Goal: Task Accomplishment & Management: Manage account settings

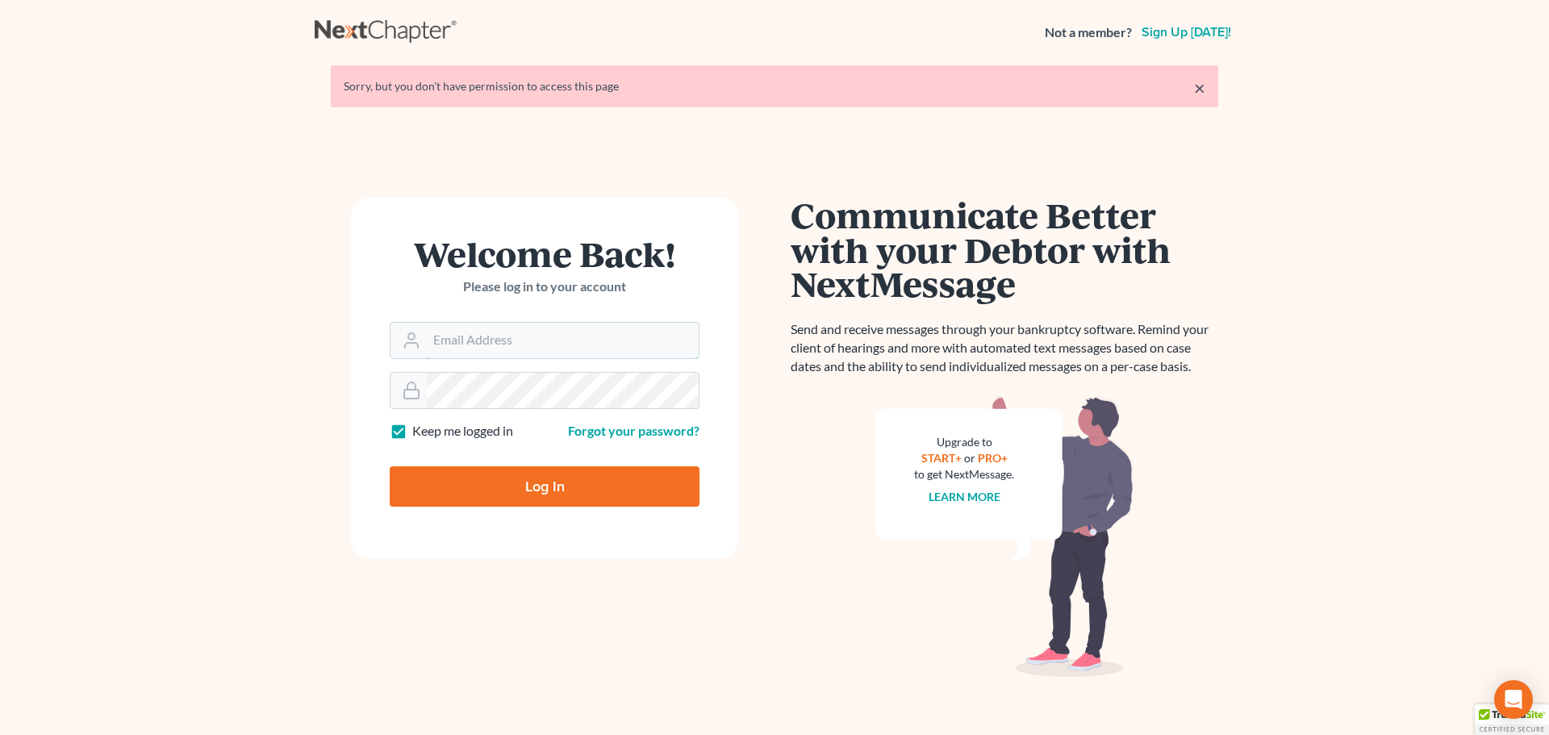
type input "[EMAIL_ADDRESS][DOMAIN_NAME]"
click at [537, 486] on input "Log In" at bounding box center [545, 486] width 310 height 40
type input "Thinking..."
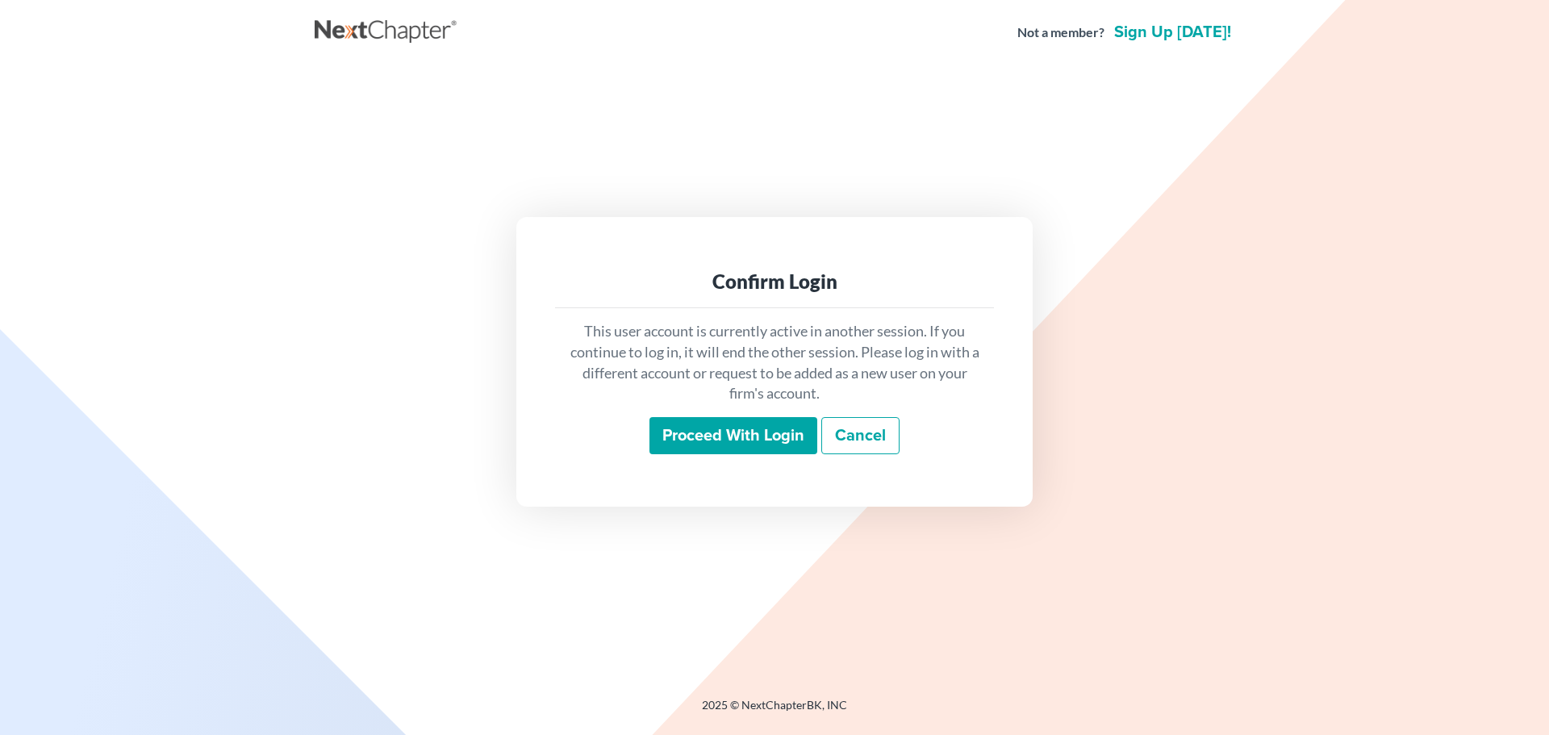
click at [755, 429] on input "Proceed with login" at bounding box center [733, 435] width 168 height 37
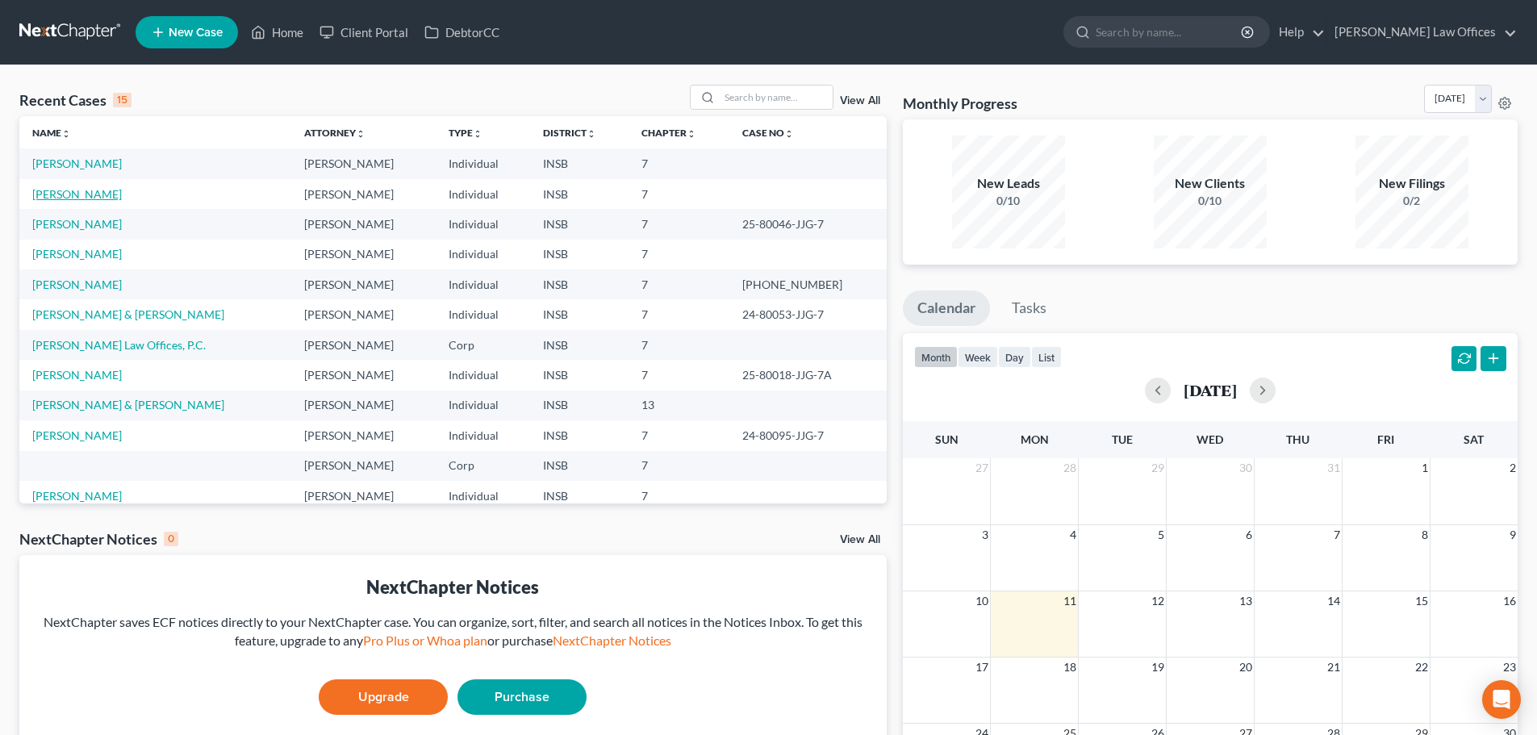
click at [81, 194] on link "[PERSON_NAME]" at bounding box center [77, 194] width 90 height 14
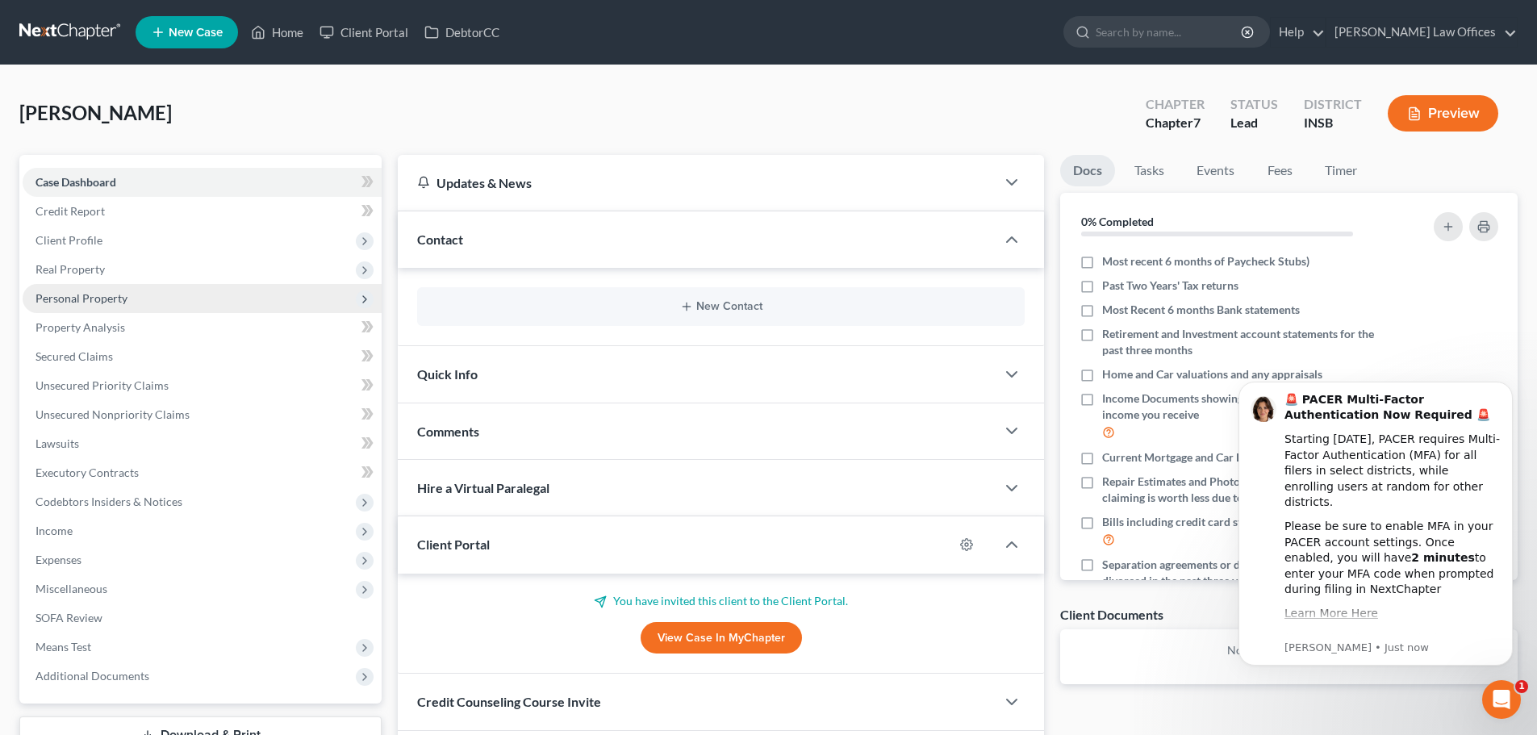
click at [94, 308] on span "Personal Property" at bounding box center [202, 298] width 359 height 29
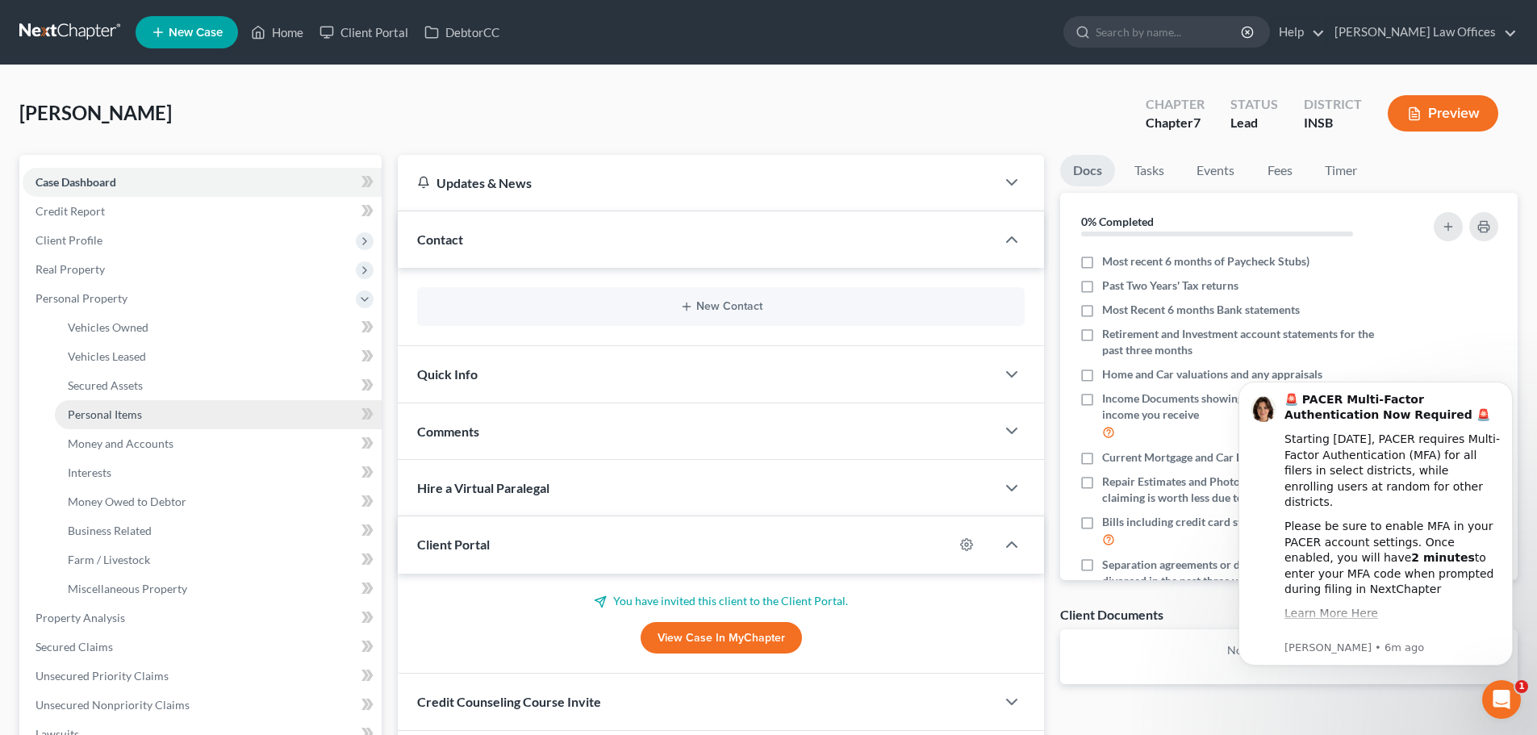
click at [149, 426] on link "Personal Items" at bounding box center [218, 414] width 327 height 29
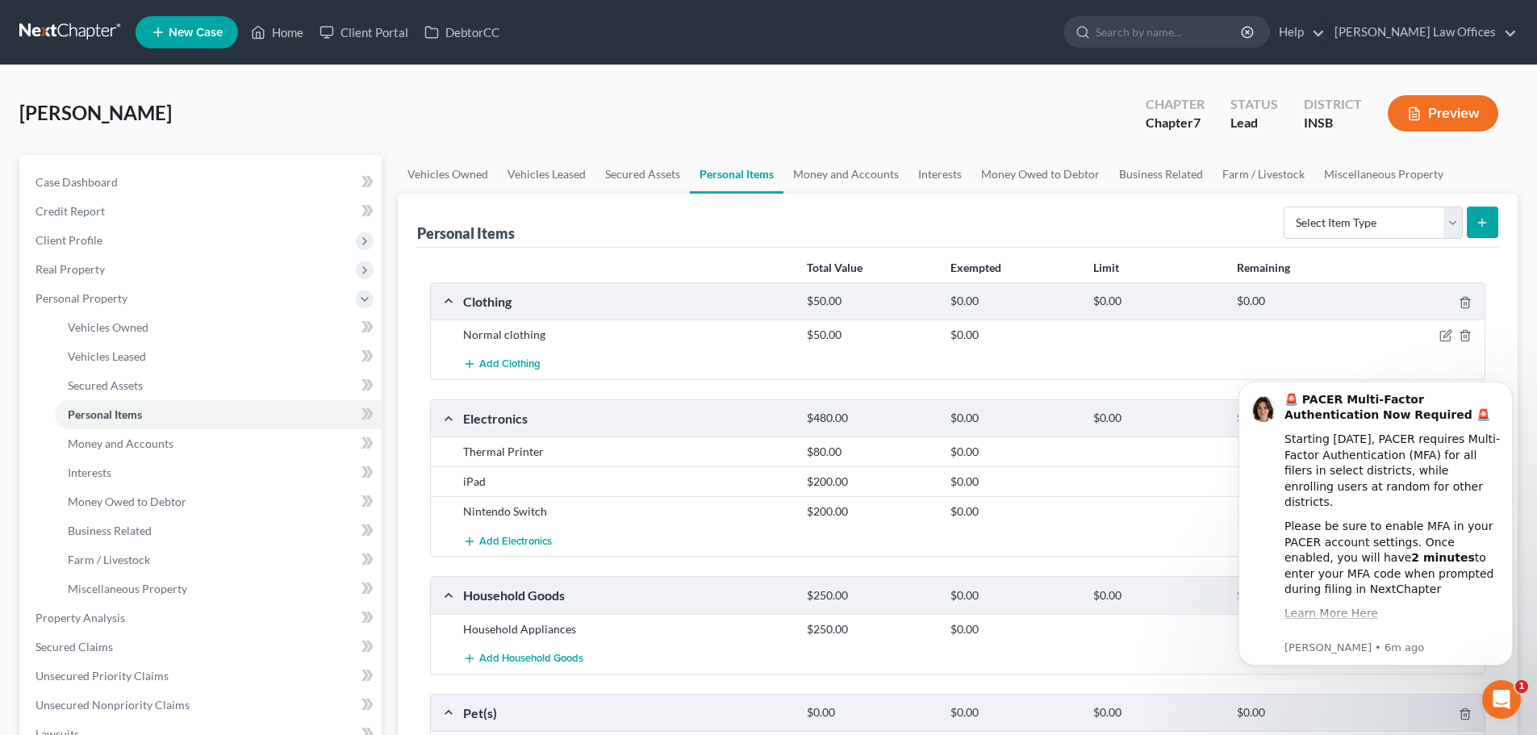
click at [1497, 706] on icon "Open Intercom Messenger" at bounding box center [1501, 699] width 27 height 27
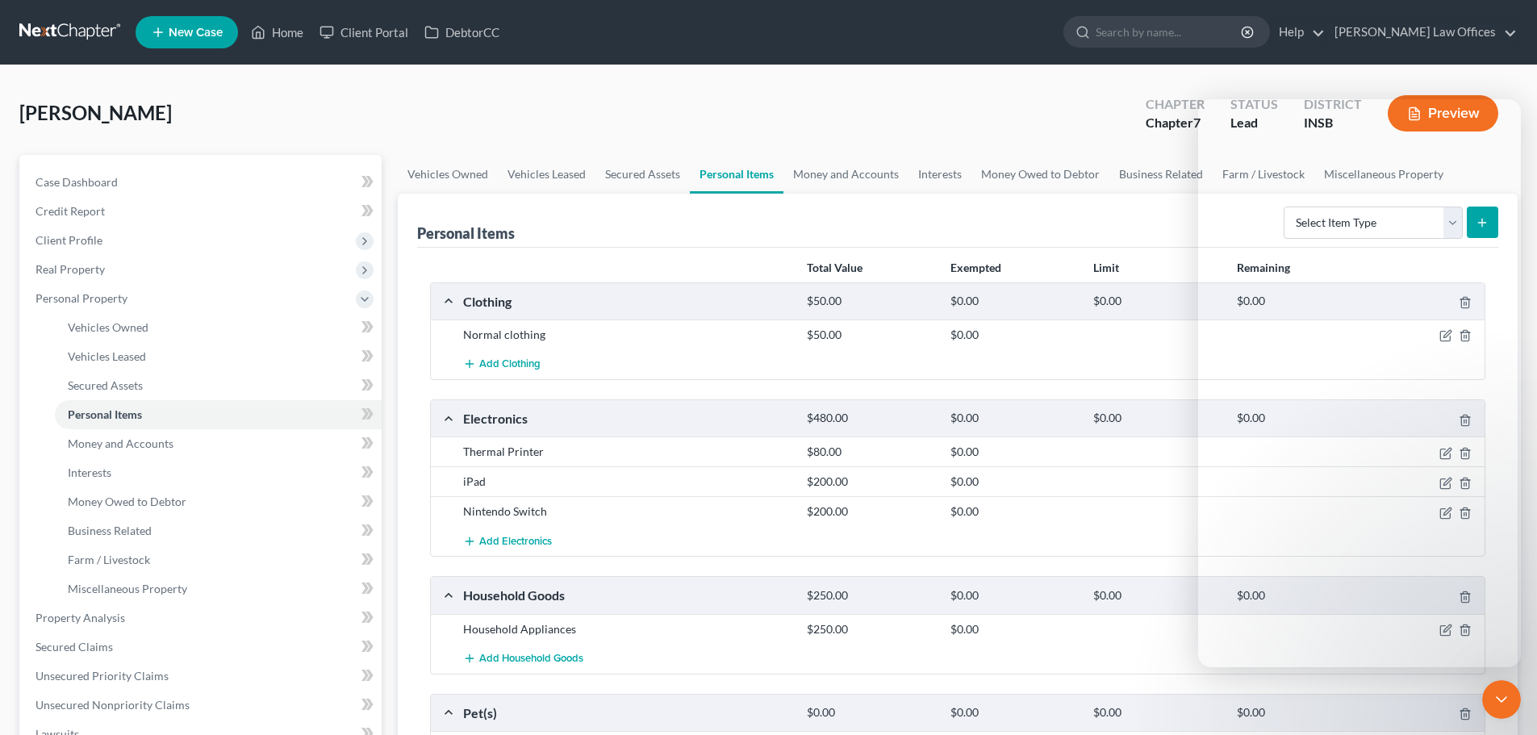
click at [1497, 706] on icon "Close Intercom Messenger" at bounding box center [1501, 699] width 19 height 19
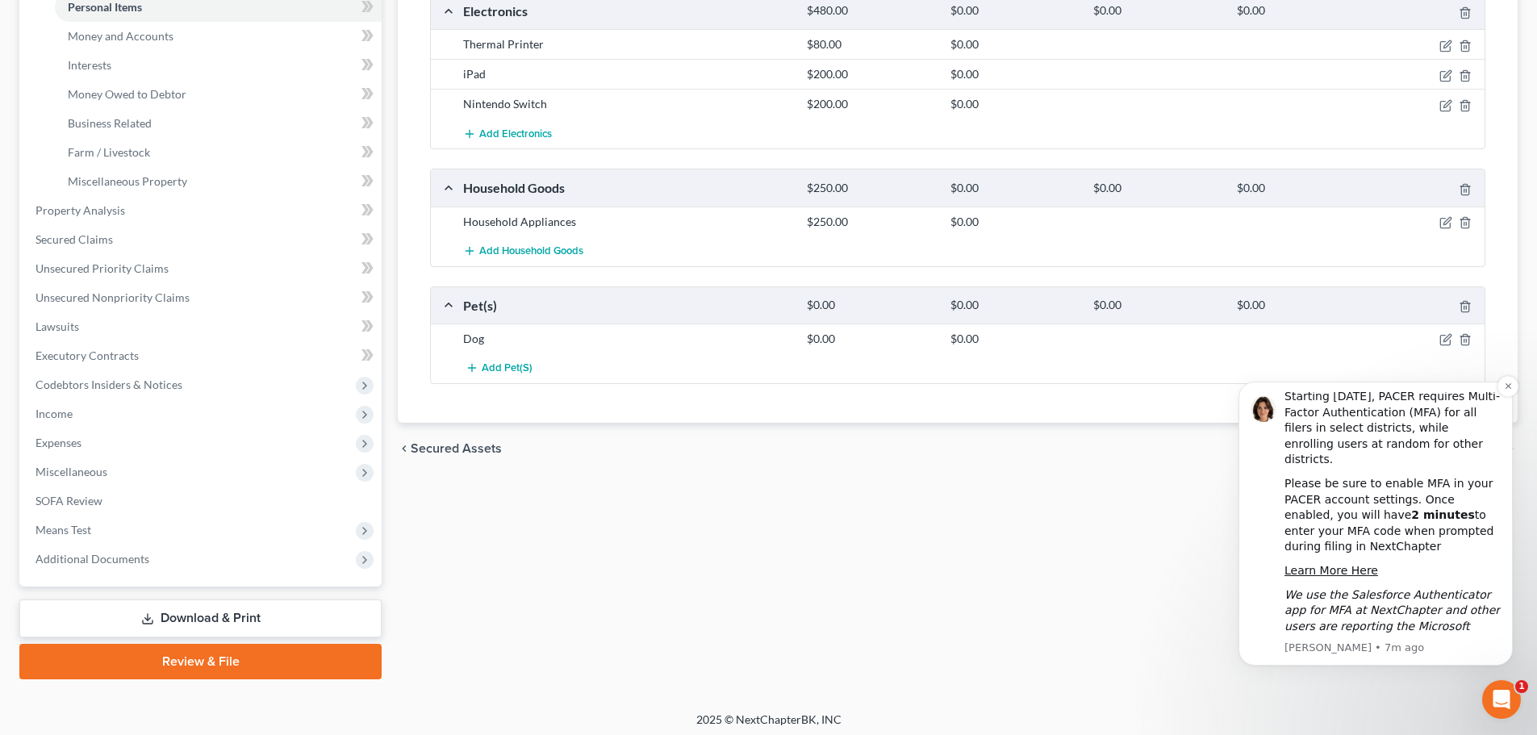
scroll to position [413, 0]
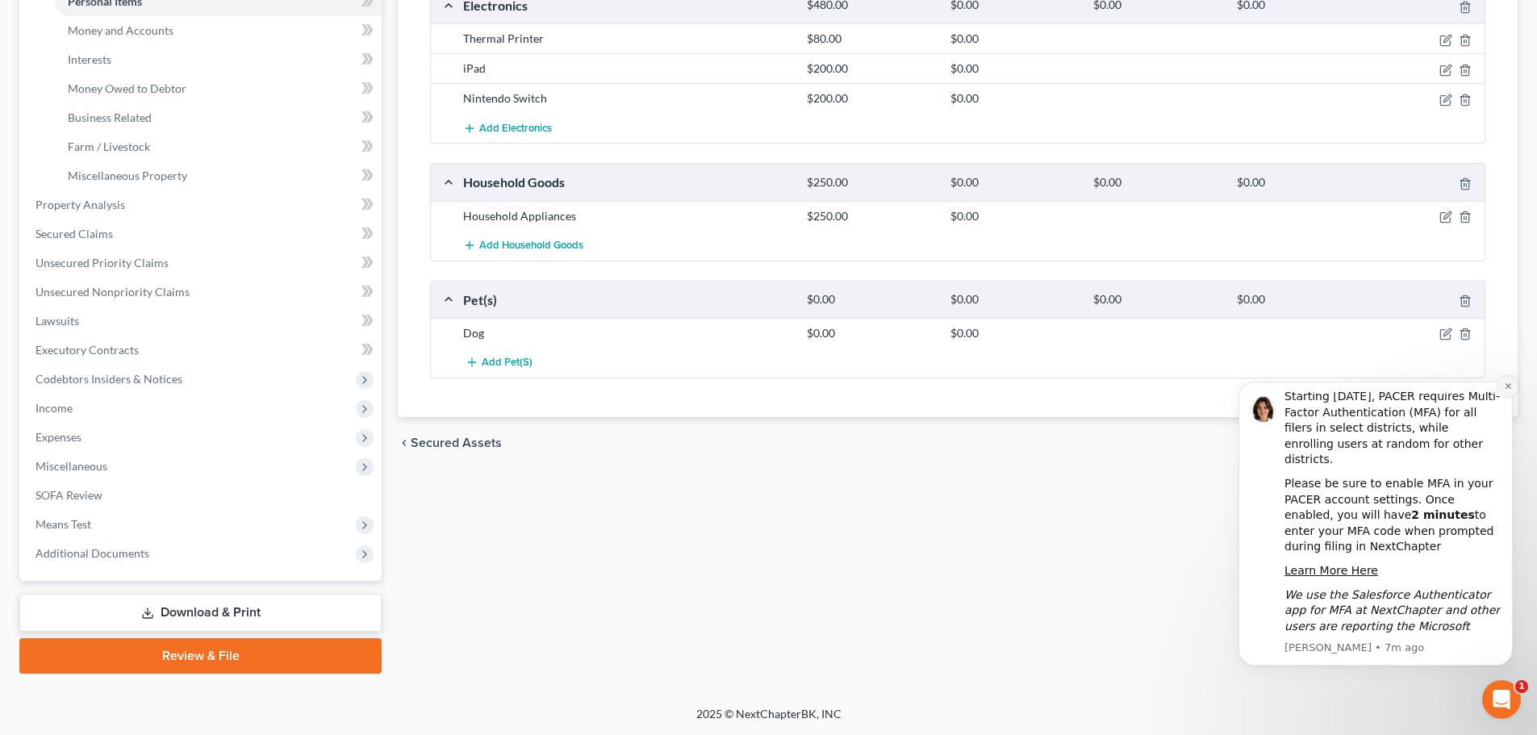
click at [1497, 385] on button "Dismiss notification" at bounding box center [1507, 386] width 21 height 21
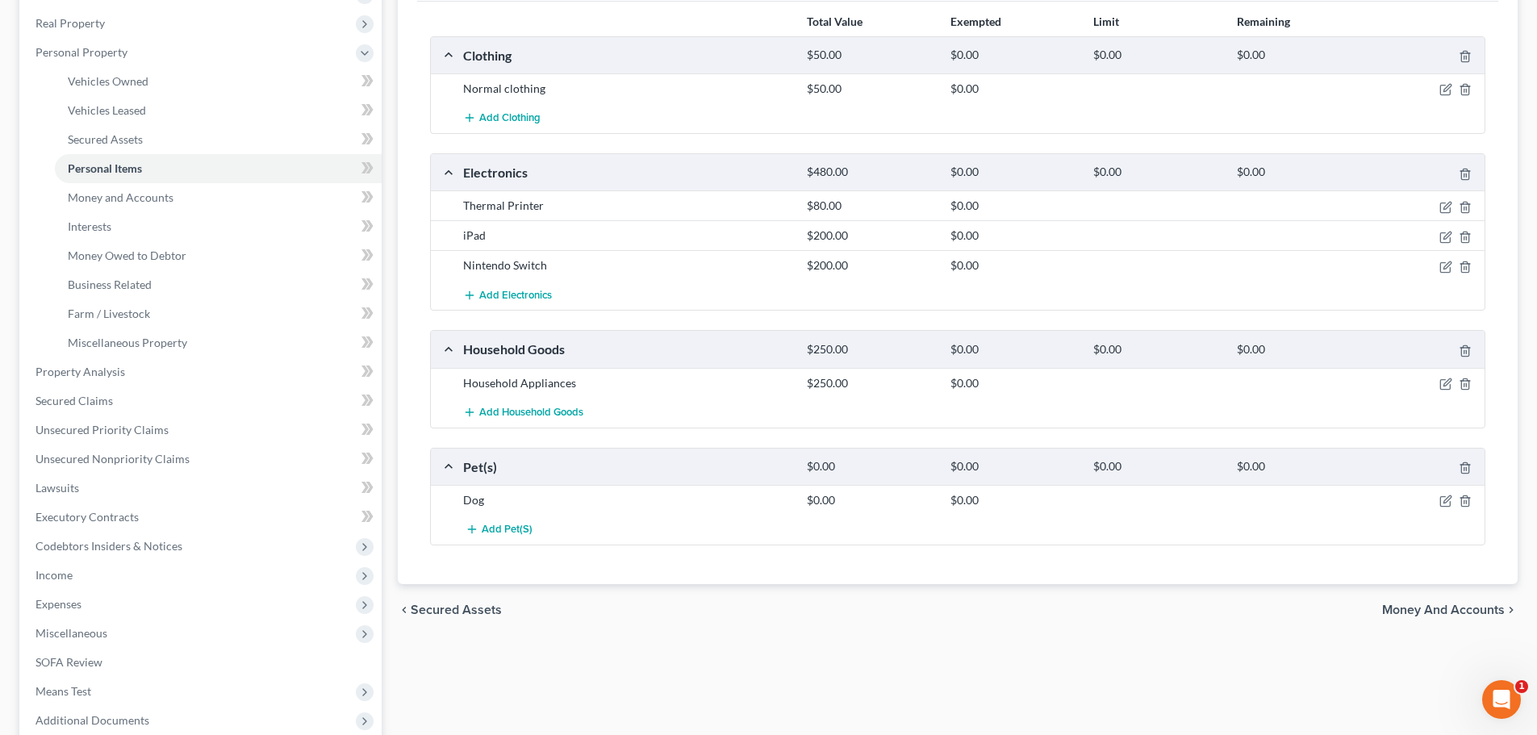
scroll to position [332, 0]
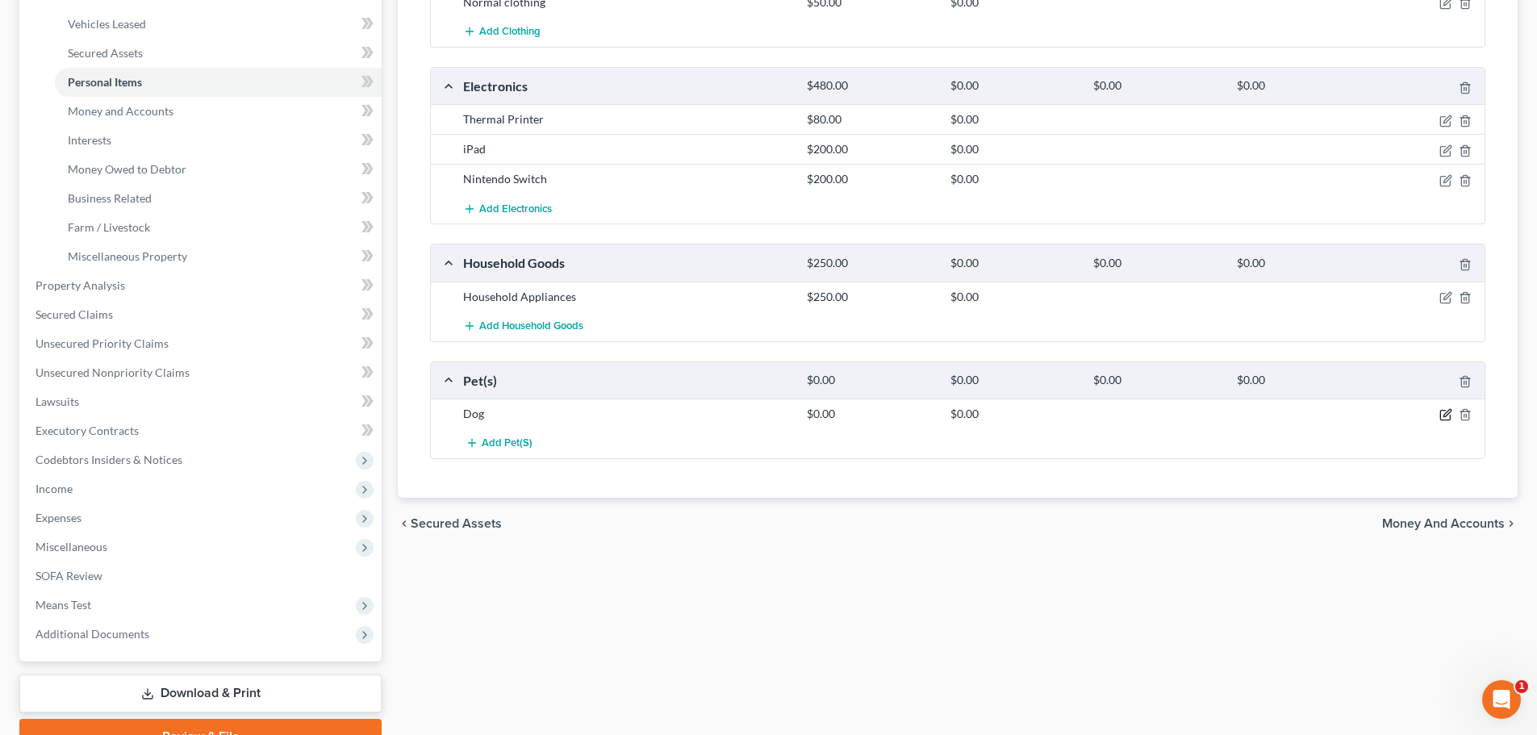
click at [1445, 417] on icon "button" at bounding box center [1446, 413] width 7 height 7
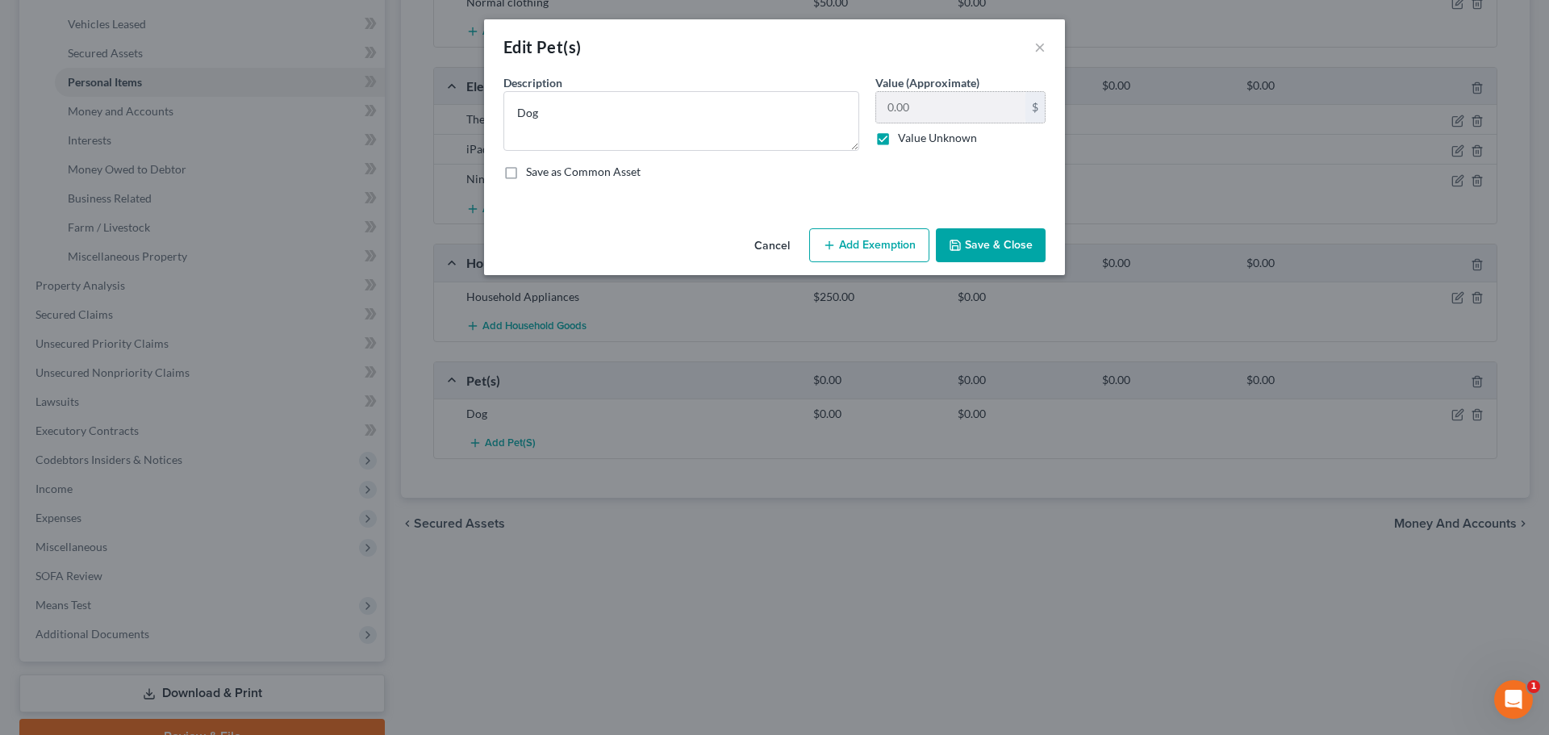
click at [1040, 102] on div "$" at bounding box center [1034, 107] width 19 height 31
click at [898, 134] on label "Value Unknown" at bounding box center [937, 138] width 79 height 16
click at [904, 134] on input "Value Unknown" at bounding box center [909, 135] width 10 height 10
checkbox input "false"
type input "1"
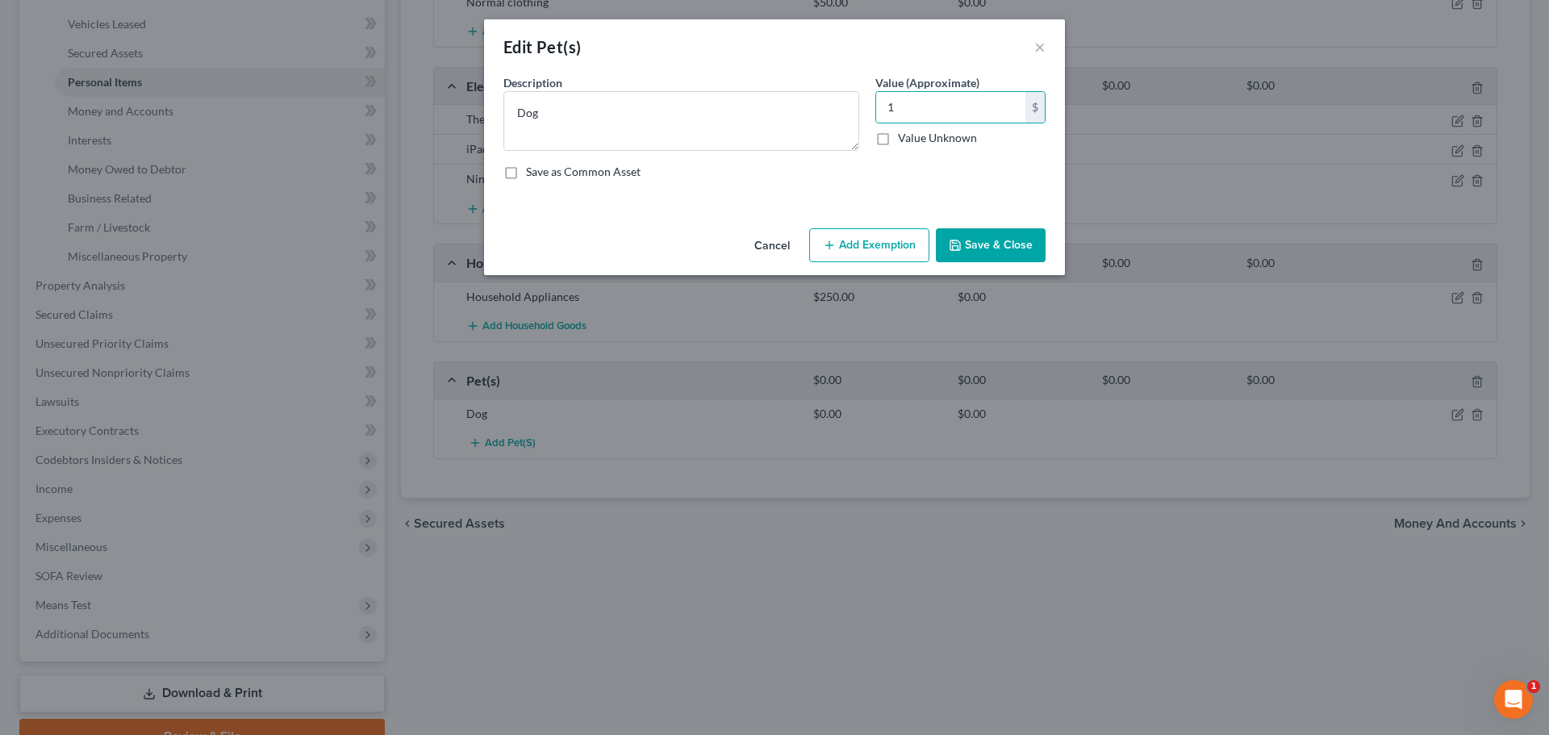
click at [998, 256] on button "Save & Close" at bounding box center [991, 245] width 110 height 34
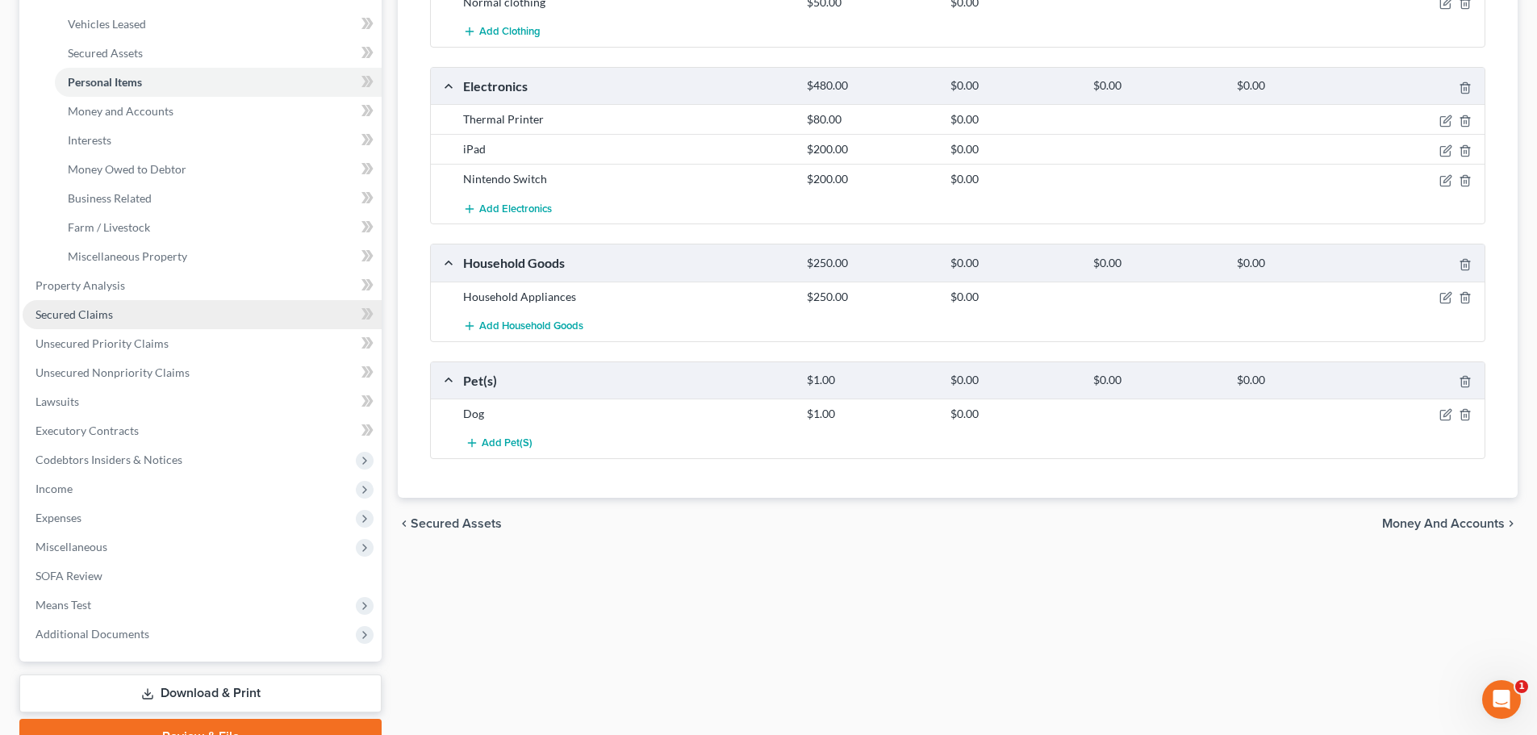
click at [113, 304] on link "Secured Claims" at bounding box center [202, 314] width 359 height 29
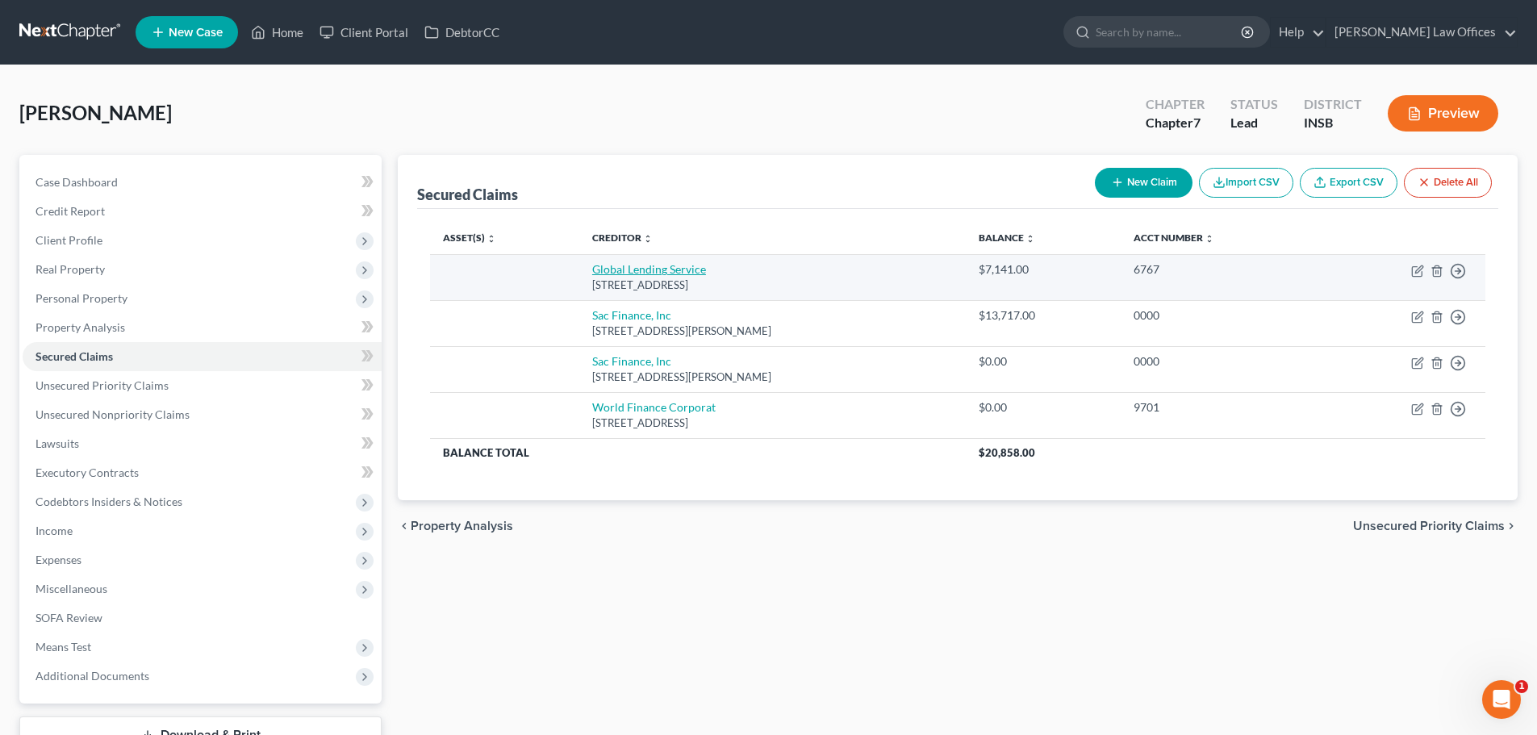
click at [674, 266] on link "Global Lending Service" at bounding box center [649, 269] width 114 height 14
select select "42"
select select "0"
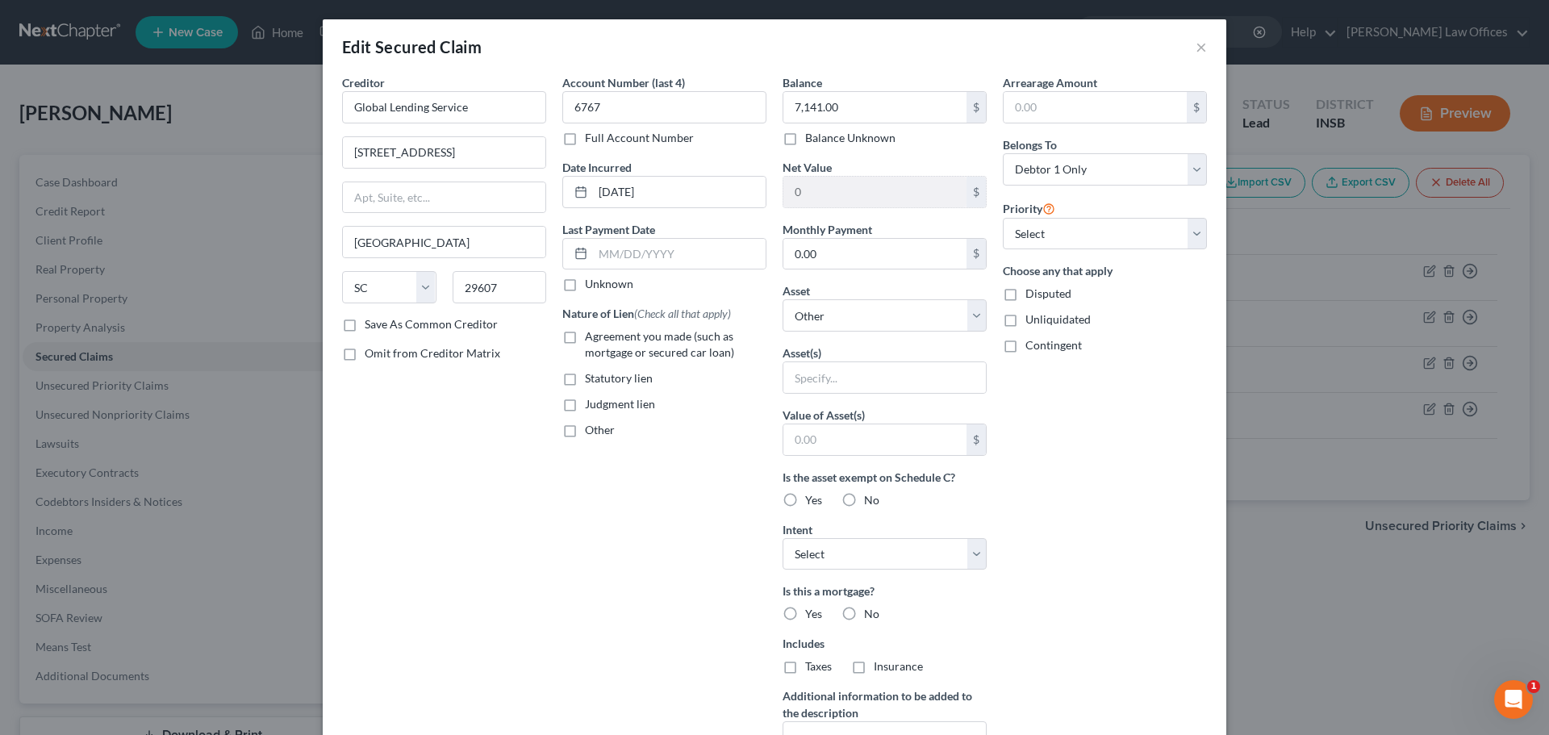
click at [1187, 44] on div "Edit Secured Claim ×" at bounding box center [775, 46] width 904 height 55
click at [1196, 50] on button "×" at bounding box center [1201, 46] width 11 height 19
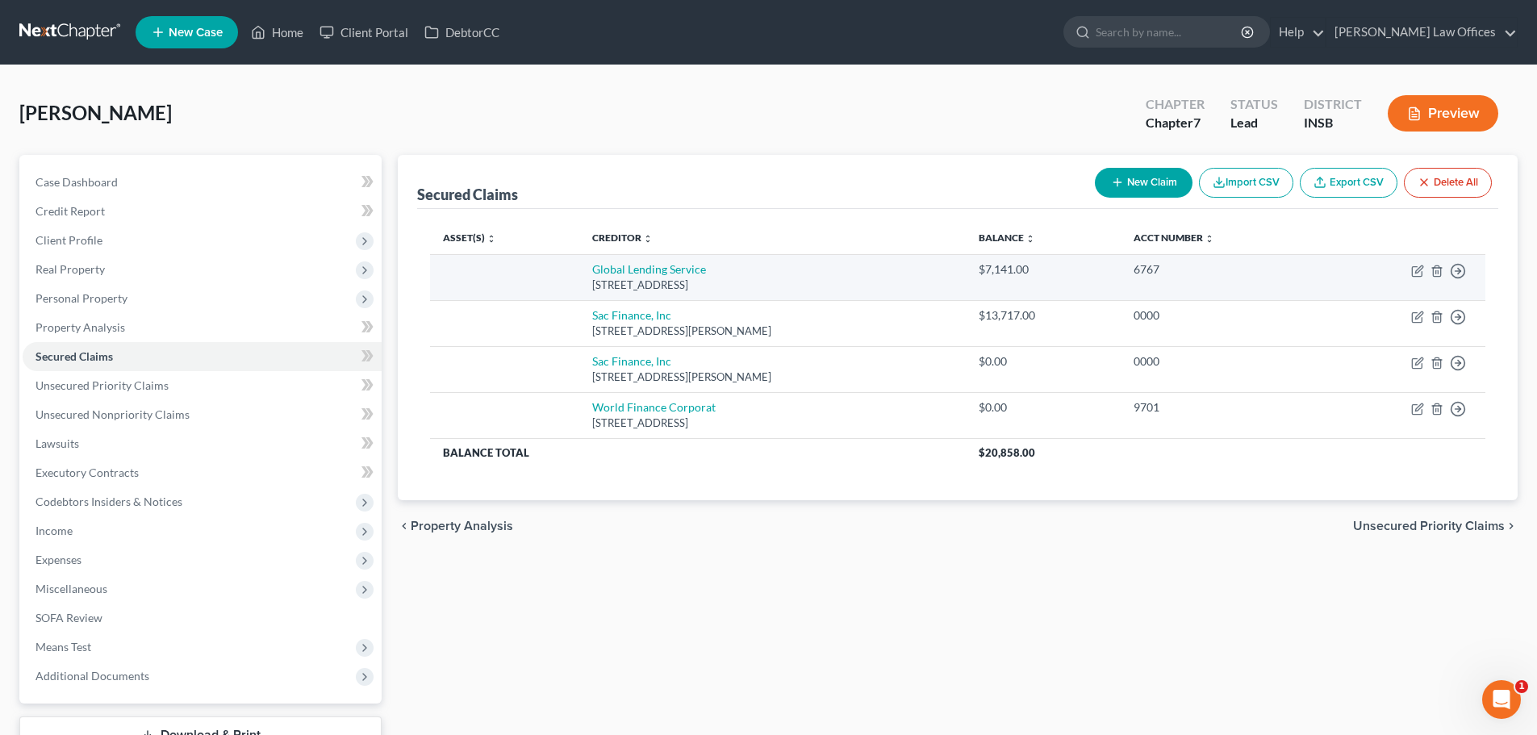
click at [1121, 282] on td "$7,141.00" at bounding box center [1043, 277] width 155 height 46
click at [649, 269] on td "Global Lending Service 1200 Brookfield Blvd Ste, Greenville, SC 29607" at bounding box center [772, 277] width 386 height 46
click at [649, 269] on link "Global Lending Service" at bounding box center [649, 269] width 114 height 14
select select "42"
select select "0"
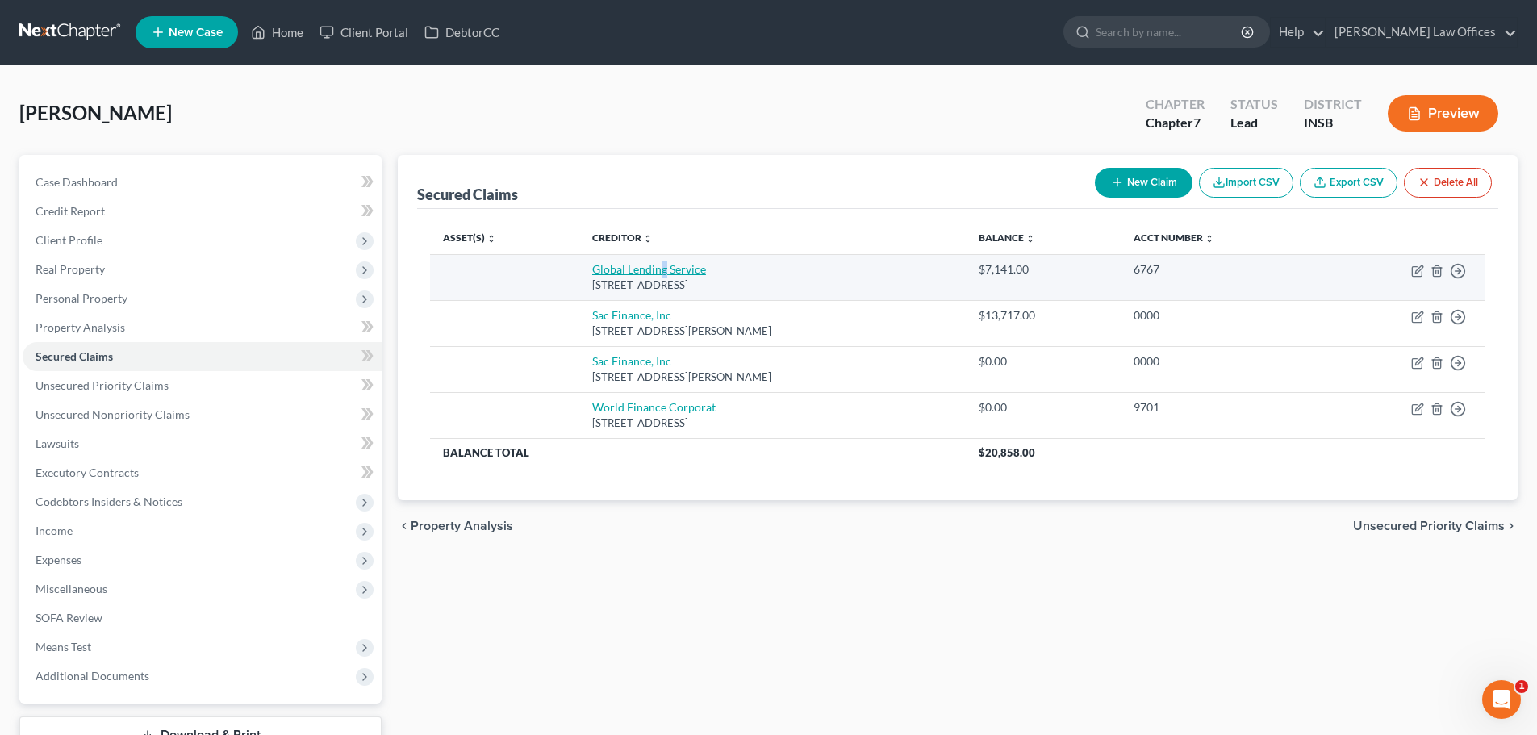
select select "0"
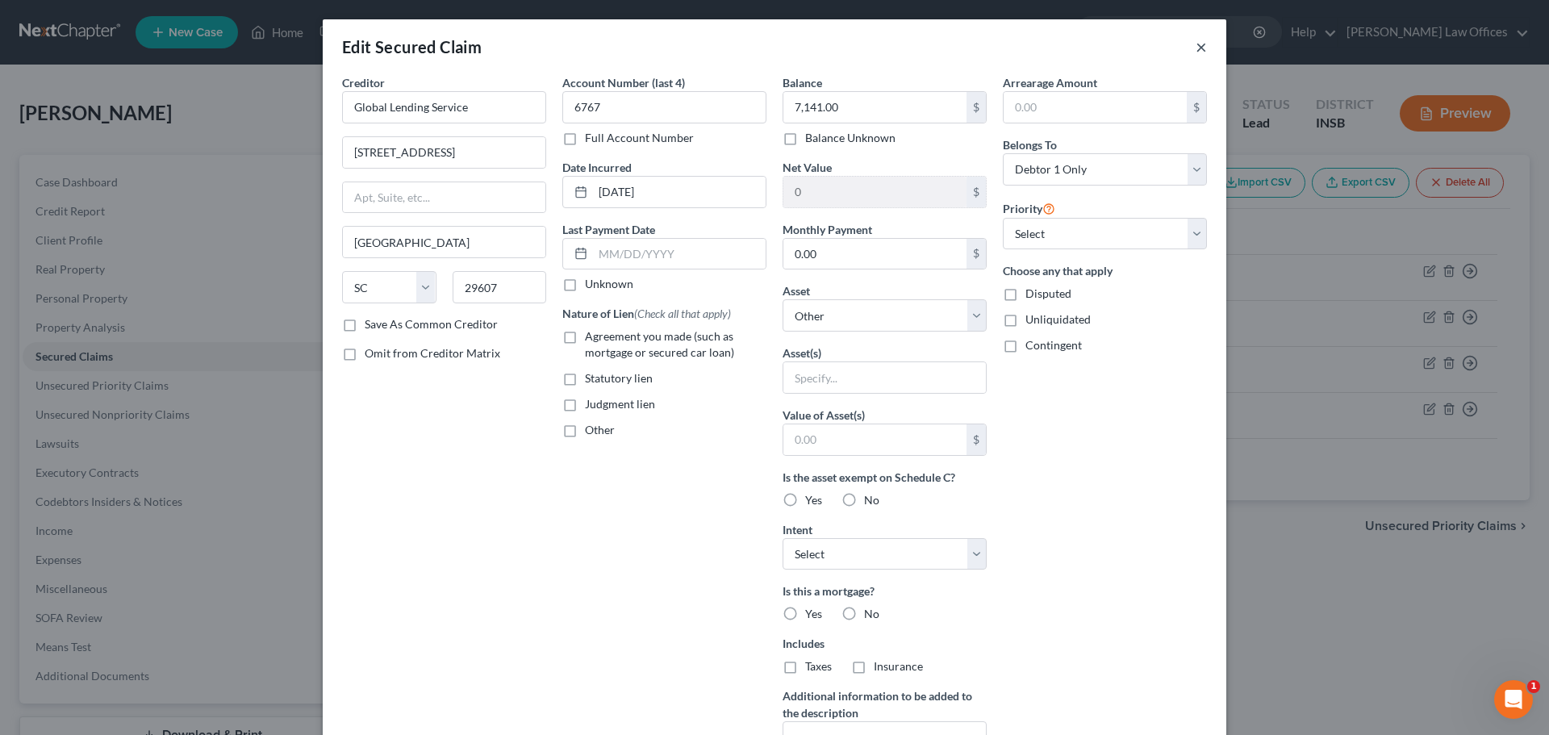
click at [1196, 48] on button "×" at bounding box center [1201, 46] width 11 height 19
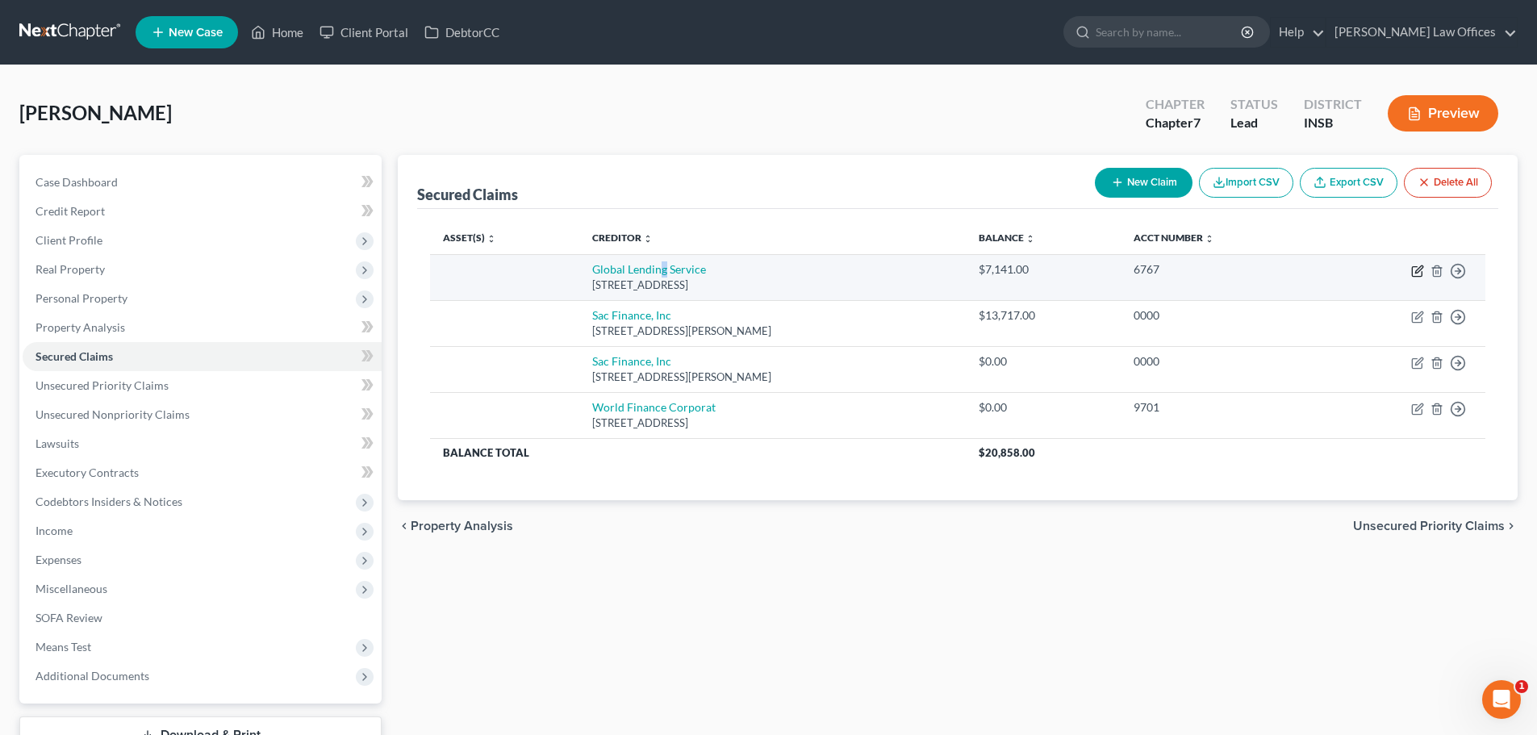
click at [1416, 270] on icon "button" at bounding box center [1418, 268] width 7 height 7
select select "42"
select select "0"
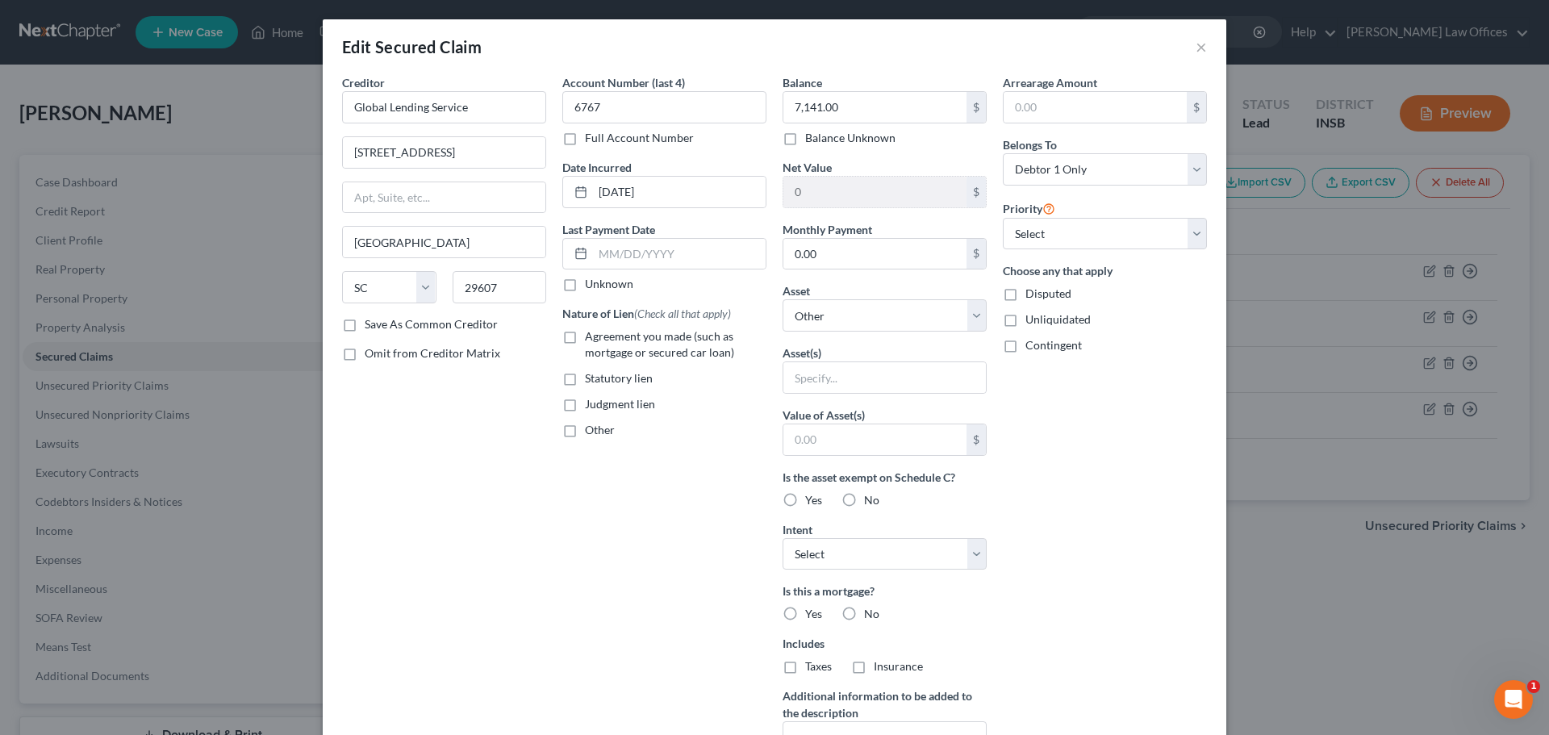
click at [1188, 47] on div "Edit Secured Claim ×" at bounding box center [775, 46] width 904 height 55
click at [1200, 44] on button "×" at bounding box center [1201, 46] width 11 height 19
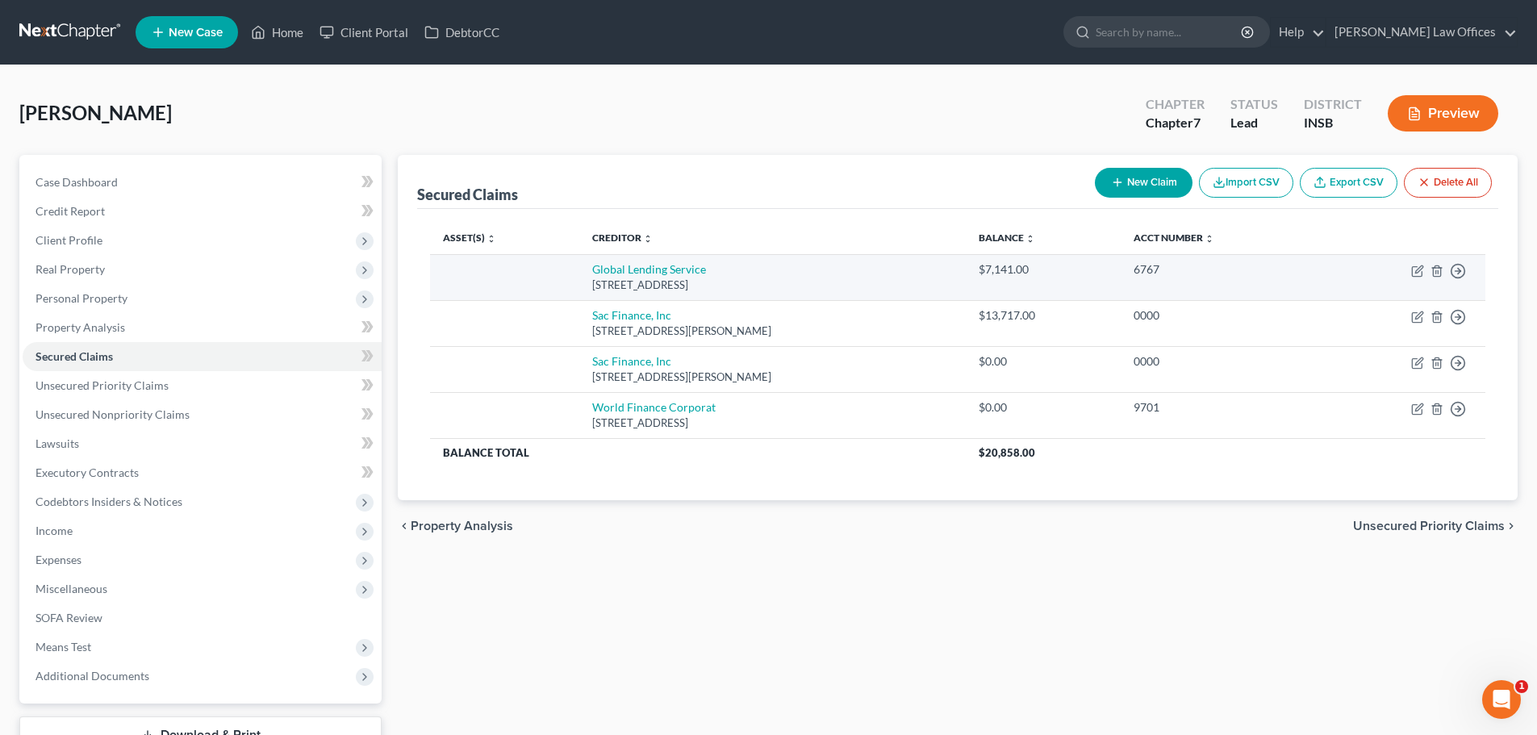
click at [1262, 261] on div "6767" at bounding box center [1220, 269] width 175 height 16
click at [620, 263] on link "Global Lending Service" at bounding box center [649, 269] width 114 height 14
select select "42"
select select "0"
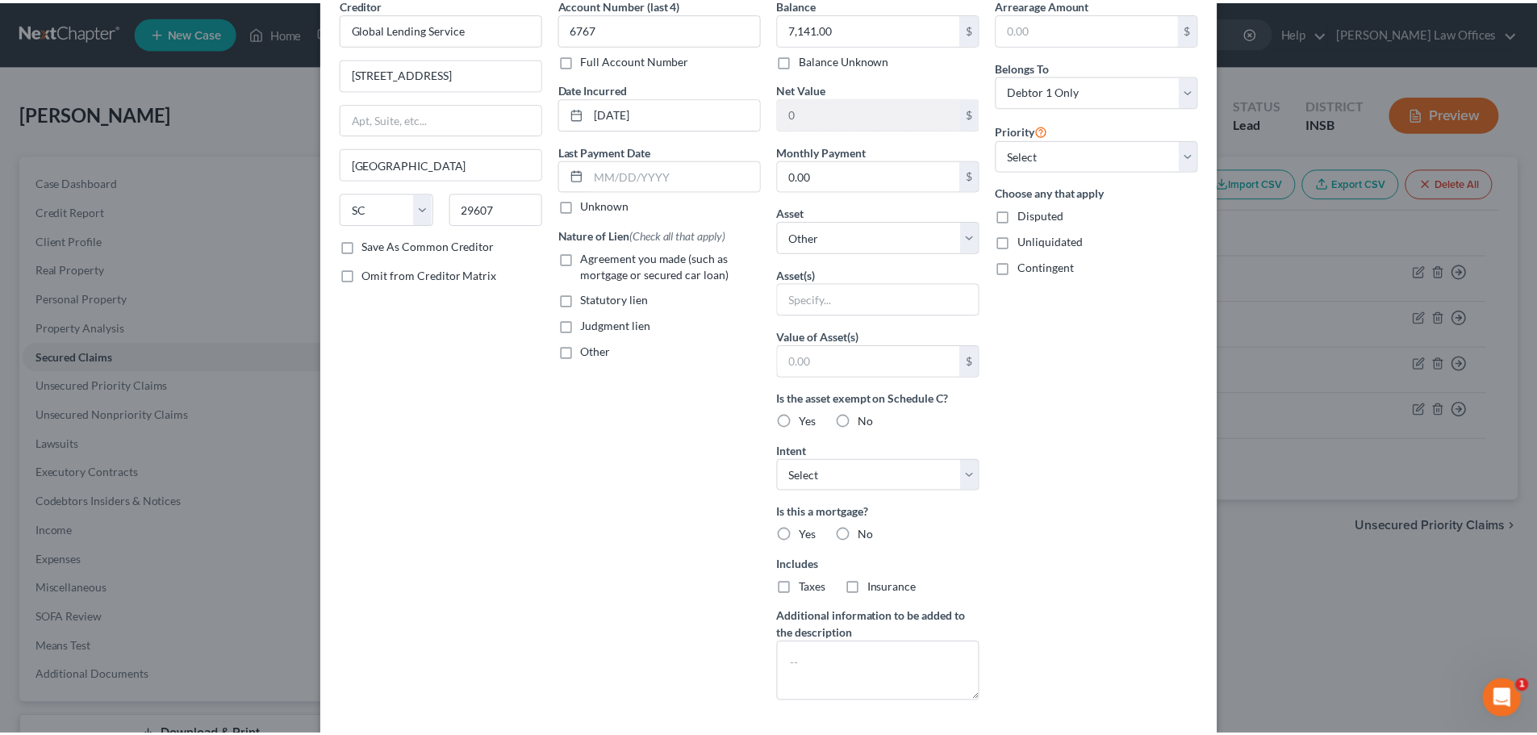
scroll to position [207, 0]
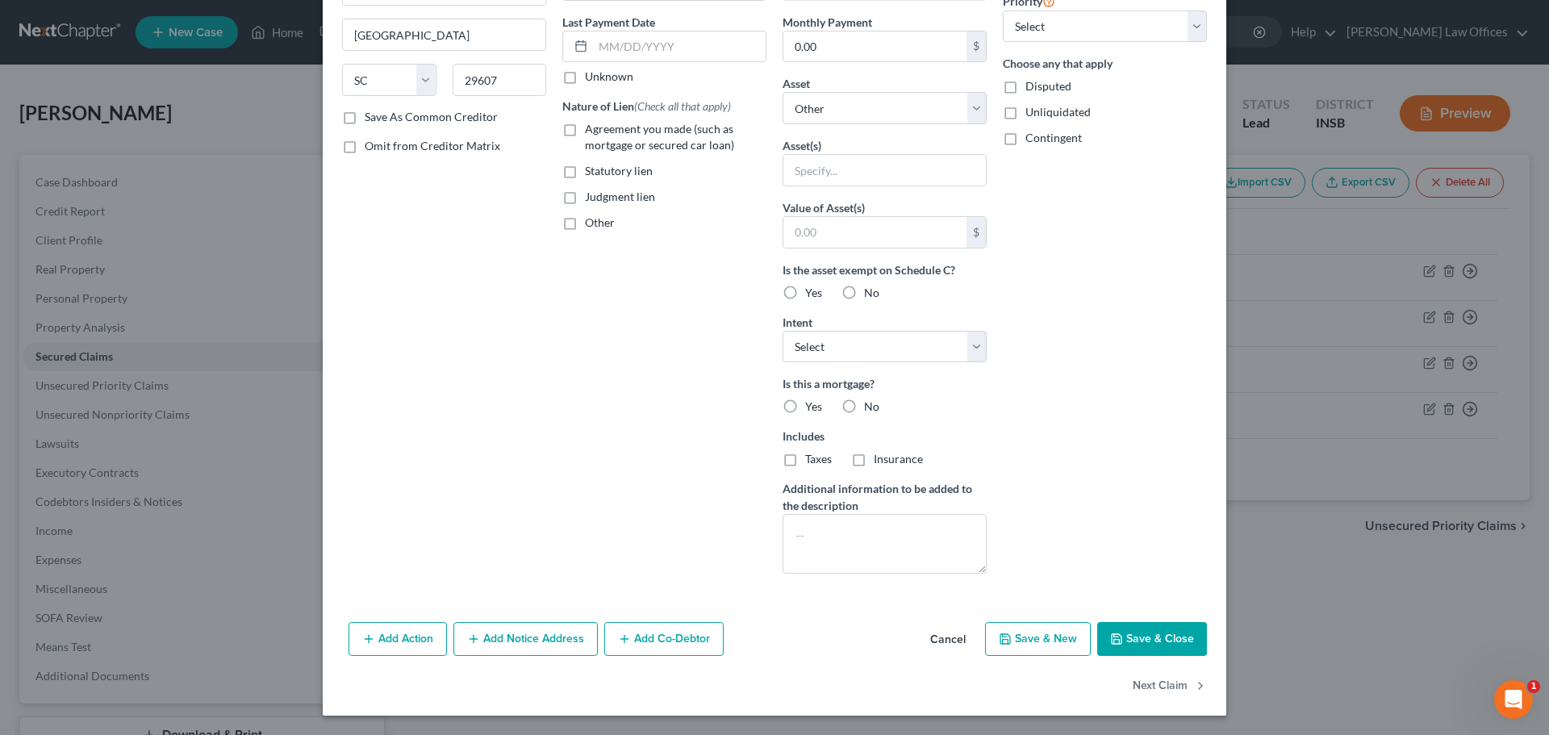
click at [946, 640] on button "Cancel" at bounding box center [947, 640] width 61 height 32
